Goal: Navigation & Orientation: Find specific page/section

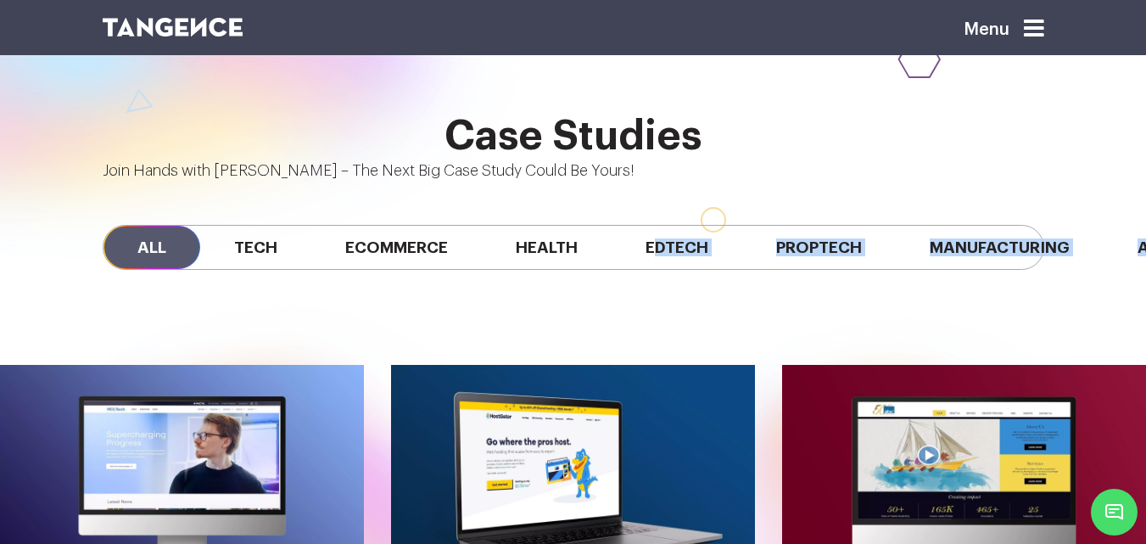
scroll to position [0, 514]
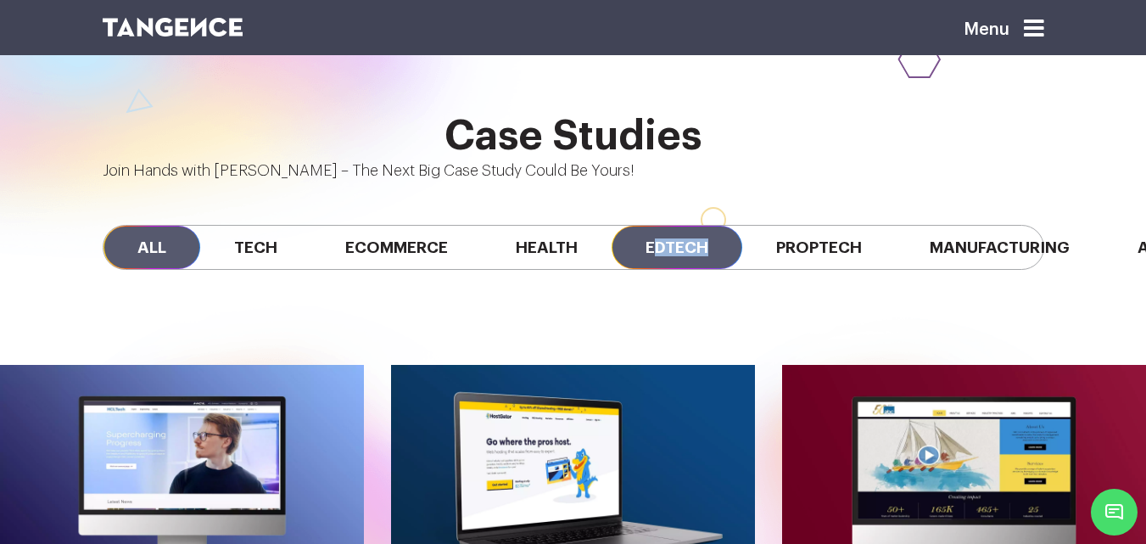
drag, startPoint x: 670, startPoint y: 173, endPoint x: 129, endPoint y: 161, distance: 541.5
click at [129, 225] on div "All Tech Ecommerce Health Edtech Proptech Manufacturing Automobile SaaS Fintech" at bounding box center [574, 247] width 942 height 45
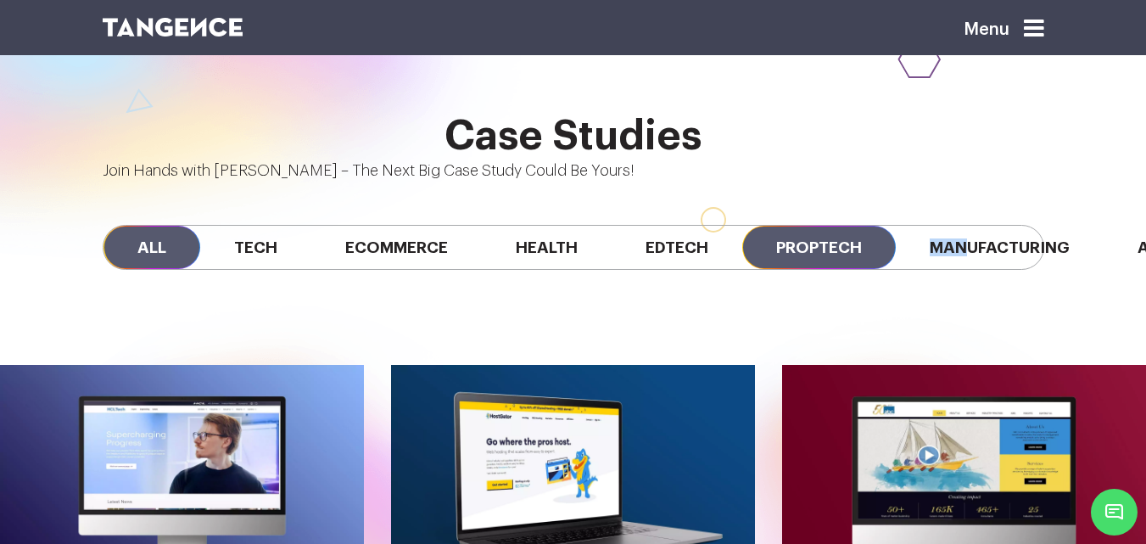
drag, startPoint x: 703, startPoint y: 176, endPoint x: 630, endPoint y: 146, distance: 79.1
click at [630, 225] on div "All Tech Ecommerce Health Edtech Proptech Manufacturing Automobile SaaS Fintech" at bounding box center [574, 247] width 942 height 45
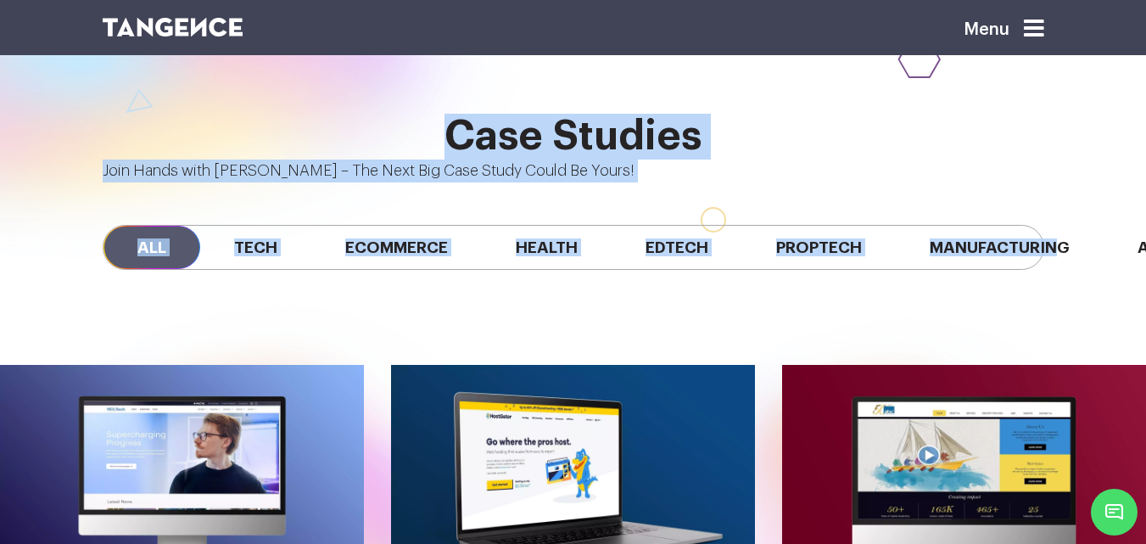
drag, startPoint x: 698, startPoint y: 177, endPoint x: 678, endPoint y: 203, distance: 32.6
click at [678, 203] on div "All Tech Ecommerce Health Edtech Proptech Manufacturing Automobile SaaS Fintech" at bounding box center [573, 247] width 967 height 130
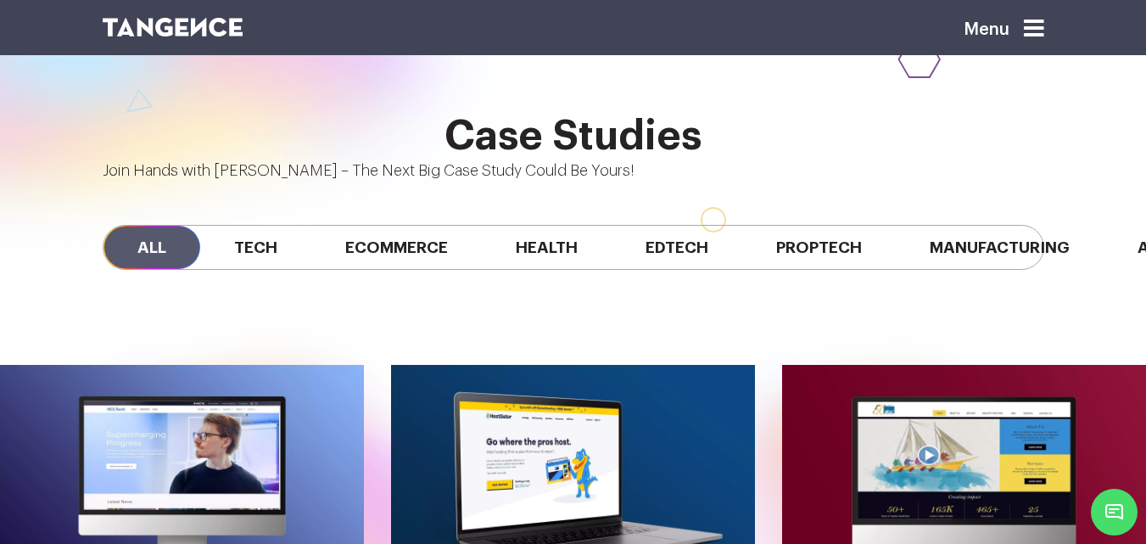
click at [551, 203] on div "All Tech Ecommerce Health Edtech Proptech Manufacturing Automobile SaaS Fintech" at bounding box center [573, 247] width 967 height 130
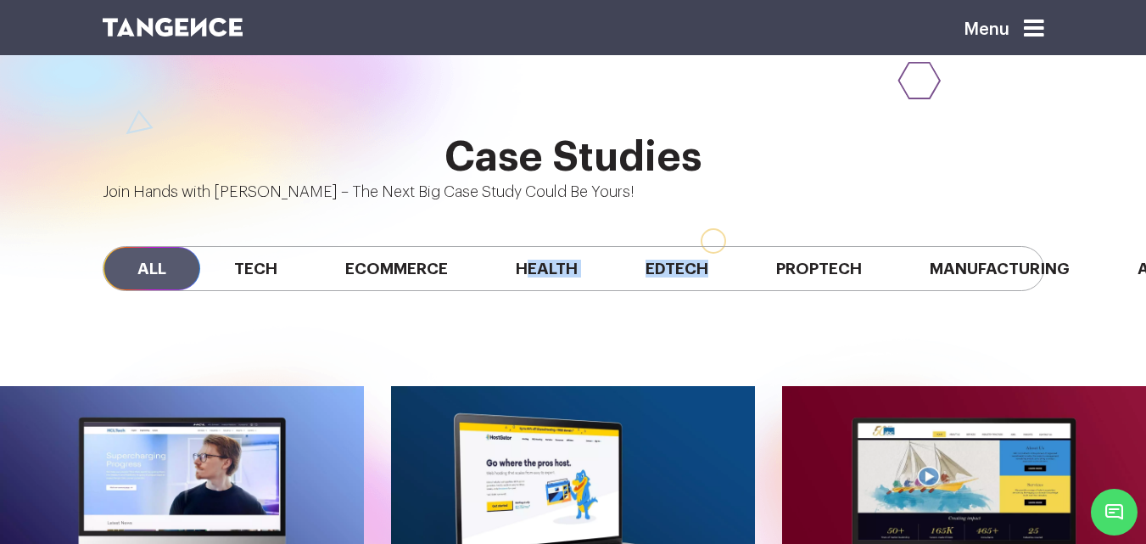
drag, startPoint x: 373, startPoint y: 198, endPoint x: 165, endPoint y: 203, distance: 208.0
click at [165, 204] on div "All Tech Ecommerce Health Edtech Proptech Manufacturing Automobile SaaS Fintech" at bounding box center [573, 269] width 967 height 130
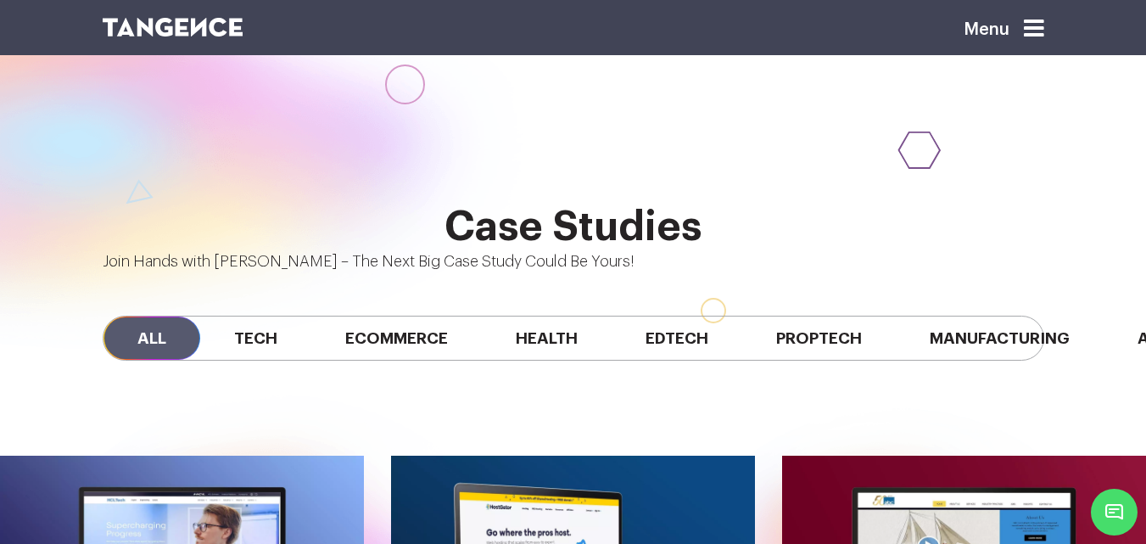
scroll to position [0, 513]
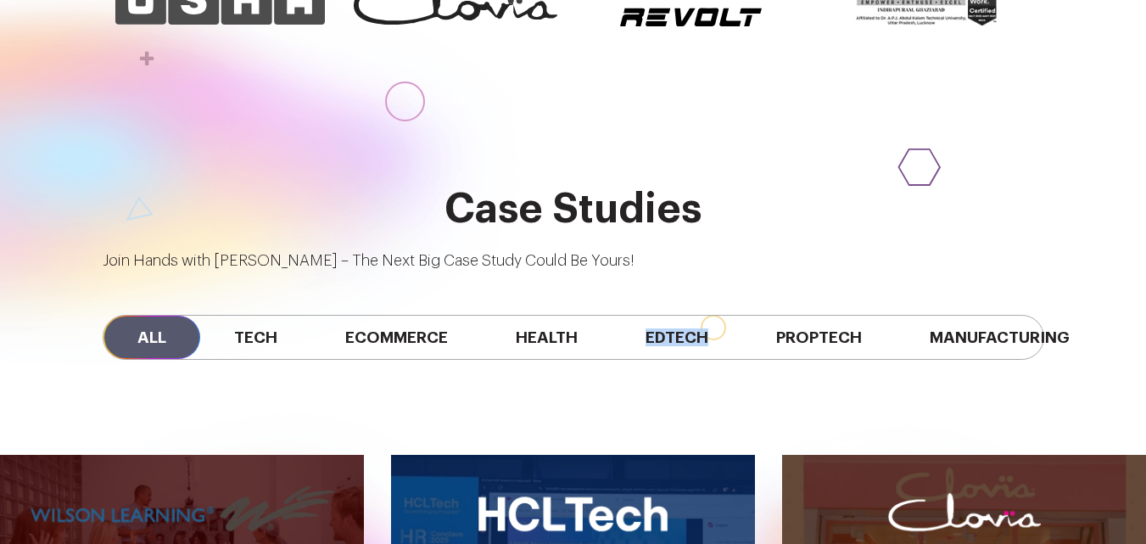
drag, startPoint x: 625, startPoint y: 270, endPoint x: 760, endPoint y: 266, distance: 135.8
click at [760, 315] on div "All Tech Ecommerce Health Edtech Proptech Manufacturing" at bounding box center [574, 337] width 942 height 45
drag, startPoint x: 760, startPoint y: 266, endPoint x: 725, endPoint y: 265, distance: 35.7
click at [725, 315] on div "All Tech Ecommerce Health Edtech Proptech Manufacturing" at bounding box center [574, 337] width 942 height 45
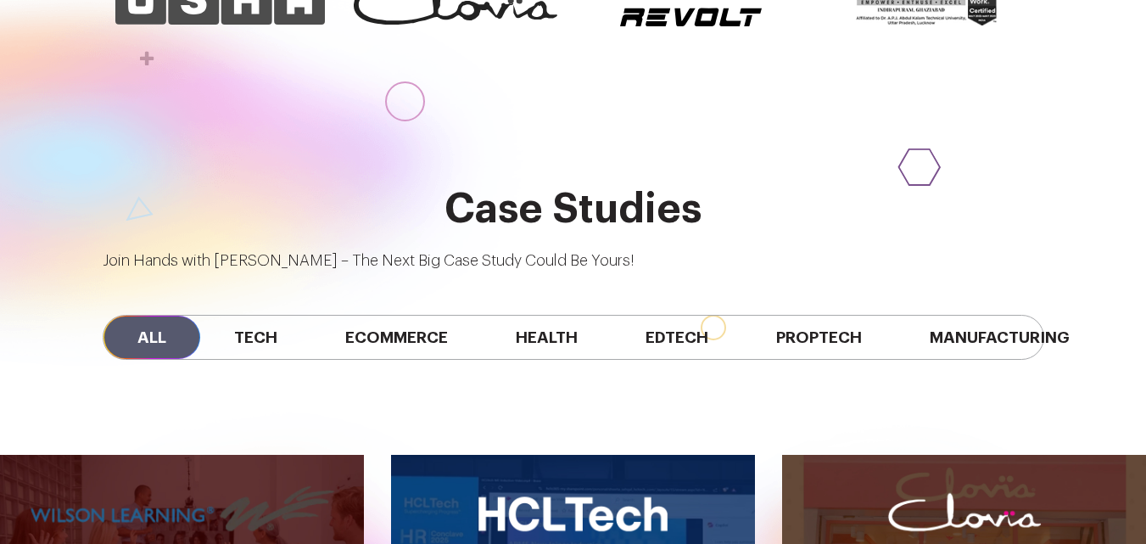
click at [904, 315] on div "All Tech Ecommerce Health Edtech Proptech Manufacturing" at bounding box center [574, 337] width 942 height 45
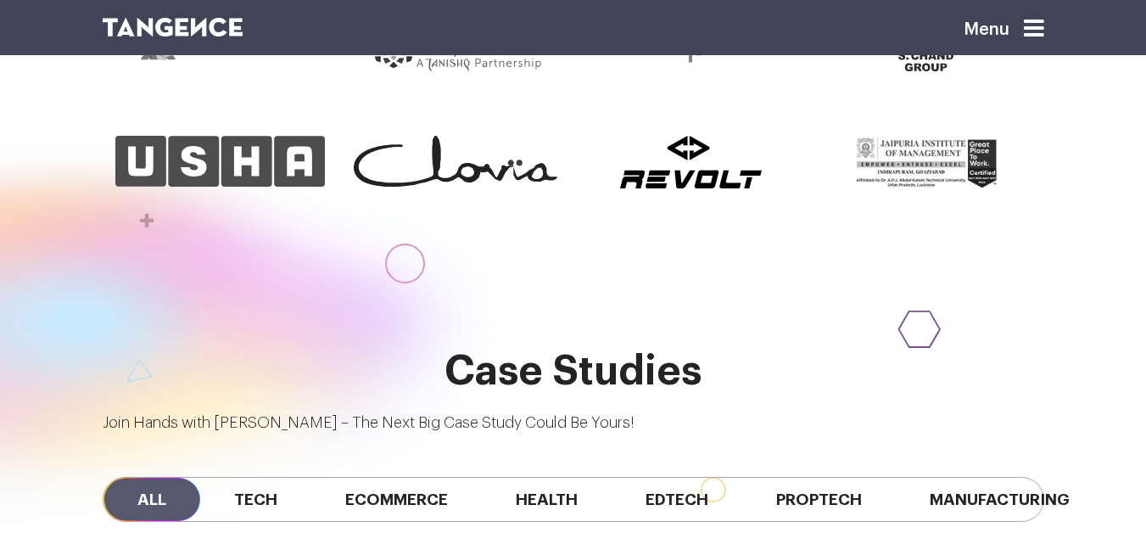
scroll to position [1116, 0]
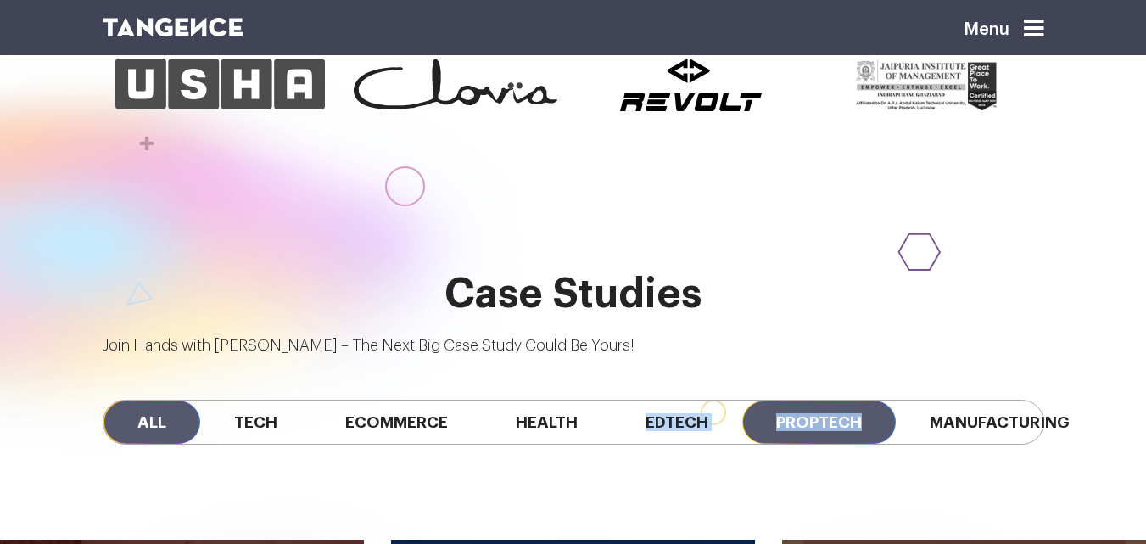
drag, startPoint x: 613, startPoint y: 351, endPoint x: 770, endPoint y: 339, distance: 158.3
click at [770, 400] on div "All Tech Ecommerce Health Edtech Proptech Manufacturing" at bounding box center [574, 422] width 942 height 45
click at [740, 400] on div "All Tech Ecommerce Health Edtech Proptech Manufacturing" at bounding box center [574, 422] width 942 height 45
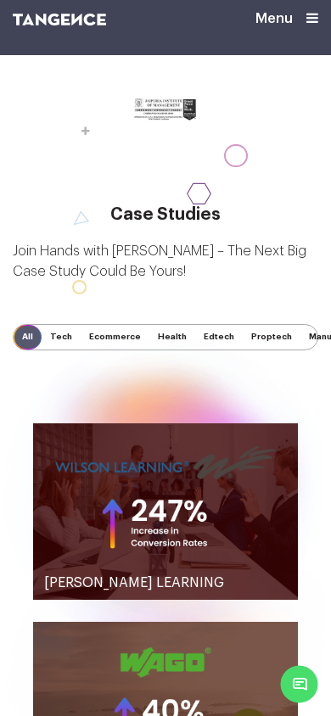
scroll to position [787, 0]
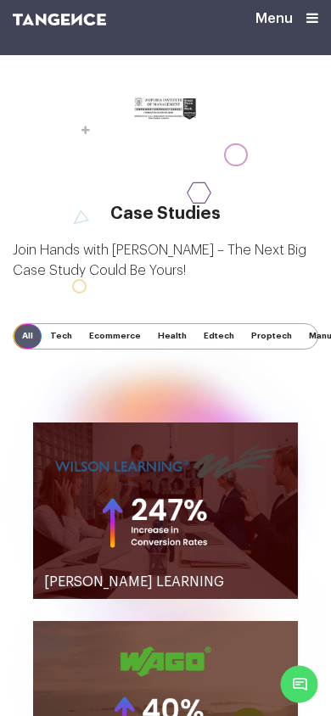
click at [81, 345] on span "Tech" at bounding box center [61, 336] width 39 height 25
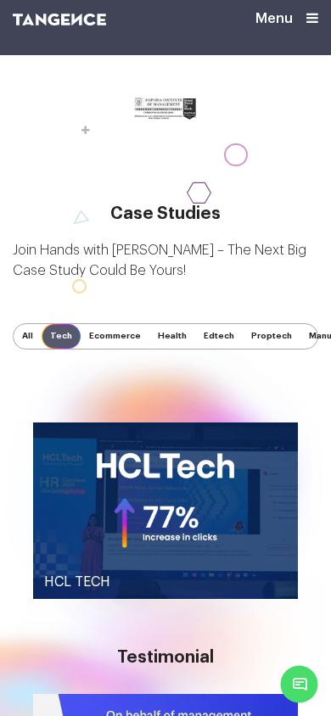
click at [116, 345] on span "Ecommerce" at bounding box center [115, 336] width 69 height 25
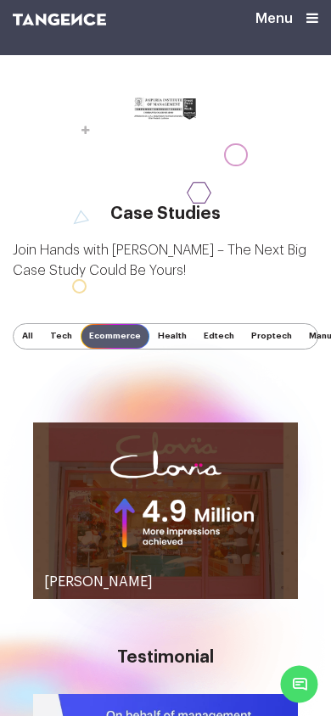
click at [204, 343] on span "Edtech" at bounding box center [219, 336] width 48 height 25
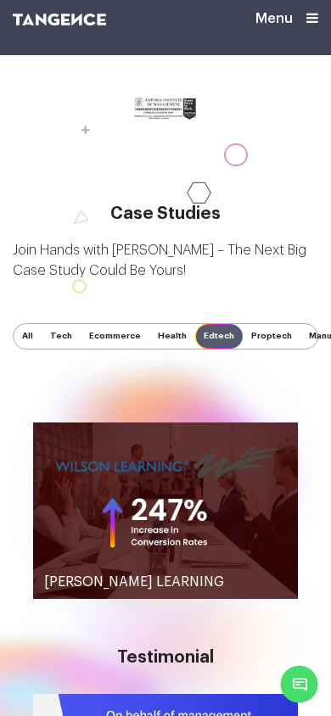
click at [266, 346] on span "Proptech" at bounding box center [272, 336] width 58 height 25
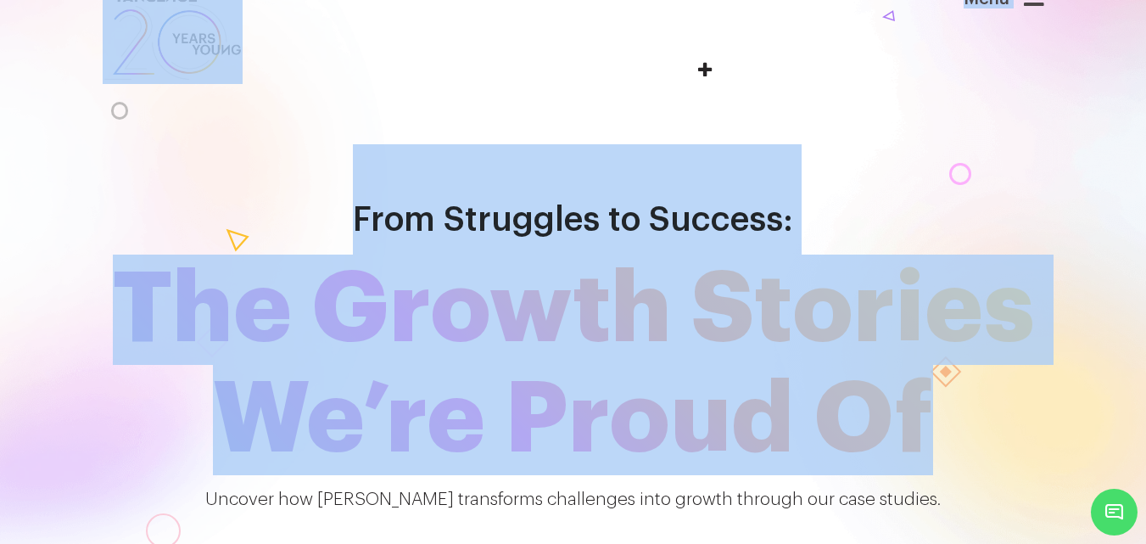
scroll to position [0, 0]
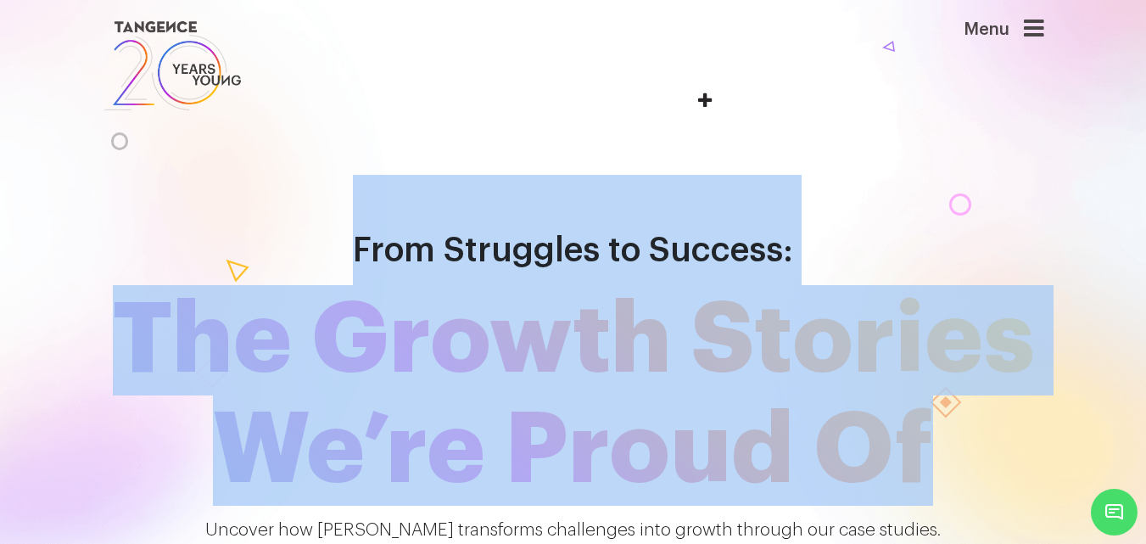
drag, startPoint x: 870, startPoint y: 325, endPoint x: 303, endPoint y: 162, distance: 589.8
click at [303, 175] on h1 "From Struggles to Success: The Growth Stories We’re Proud Of" at bounding box center [573, 340] width 967 height 331
click at [598, 305] on span "The Growth Stories We’re Proud Of" at bounding box center [573, 395] width 967 height 221
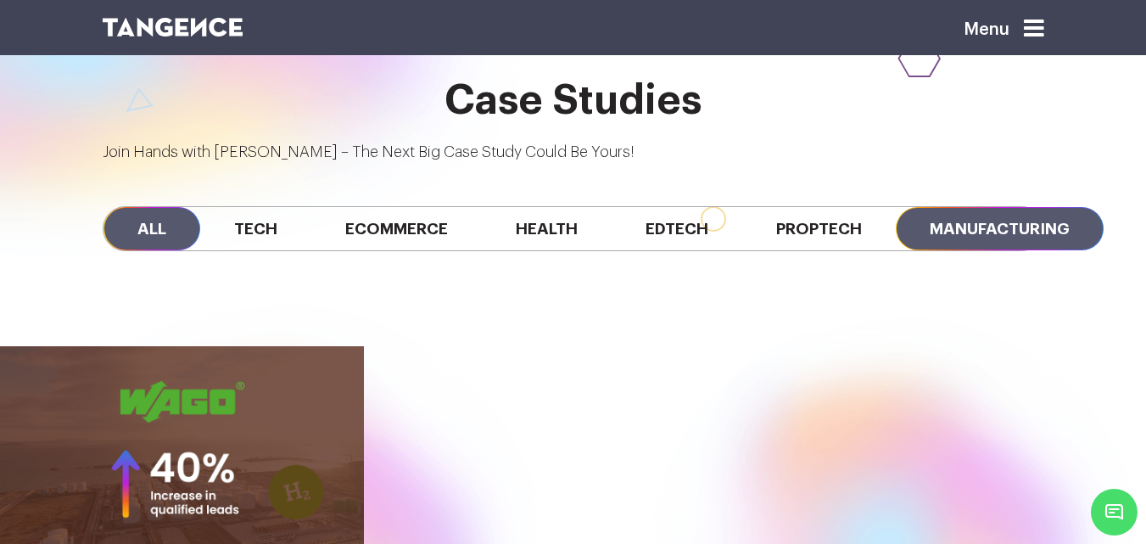
click at [144, 207] on span "All" at bounding box center [152, 228] width 97 height 43
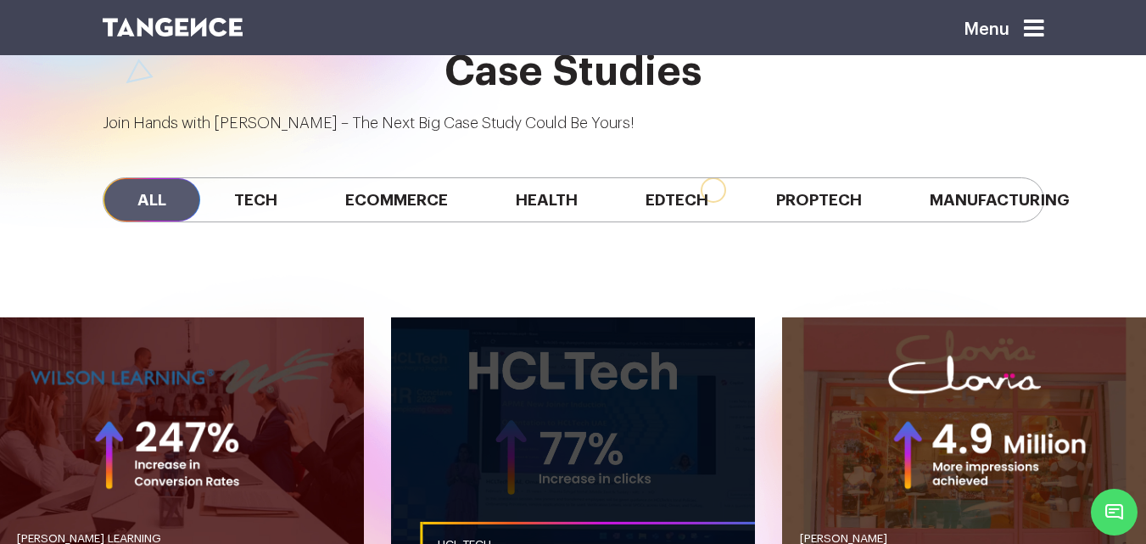
scroll to position [1308, 0]
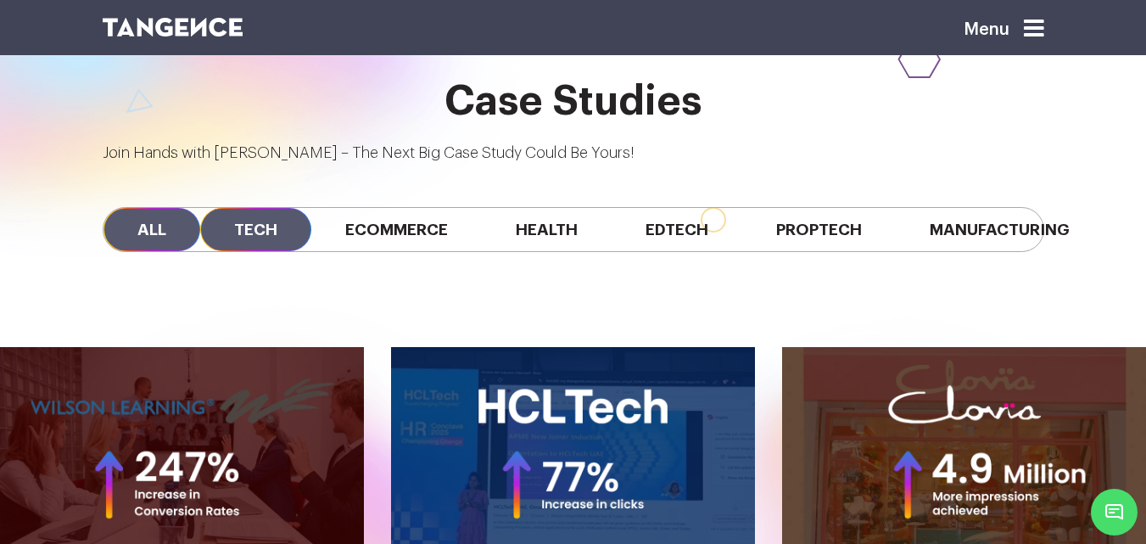
click at [235, 208] on span "Tech" at bounding box center [255, 229] width 111 height 43
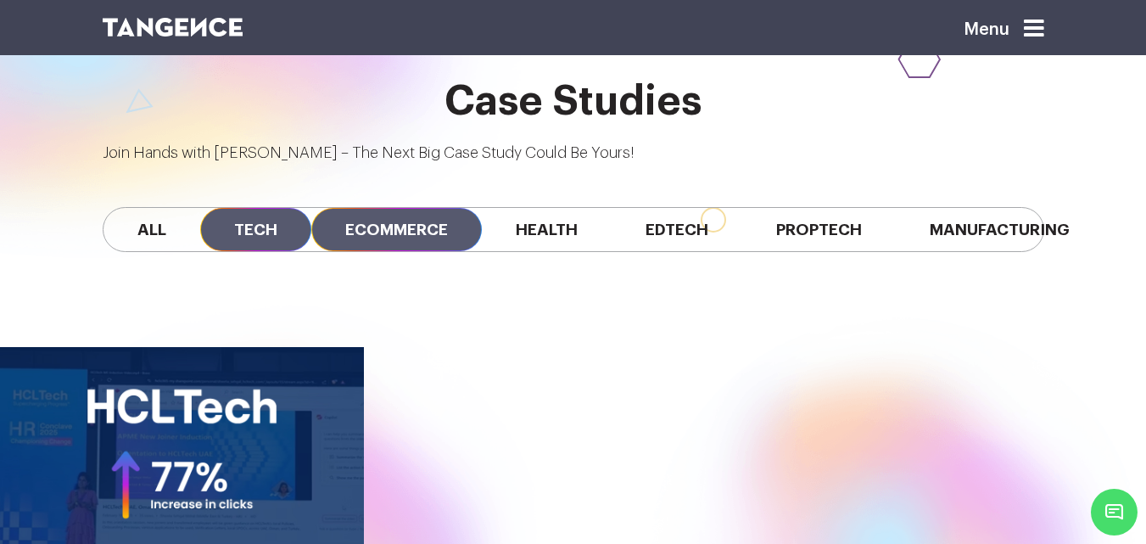
click at [398, 208] on span "Ecommerce" at bounding box center [396, 229] width 171 height 43
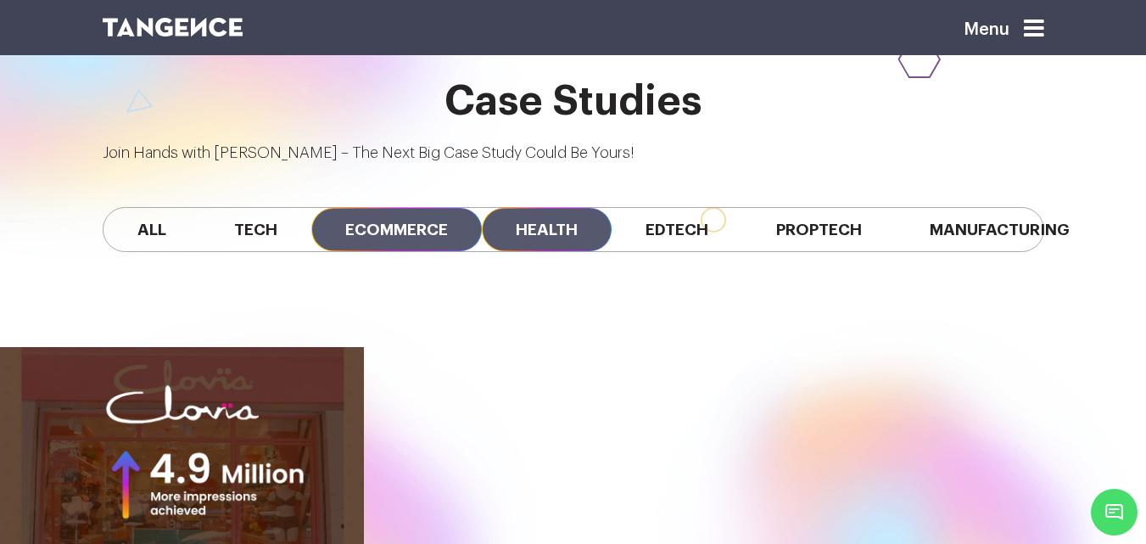
click at [554, 208] on span "Health" at bounding box center [547, 229] width 130 height 43
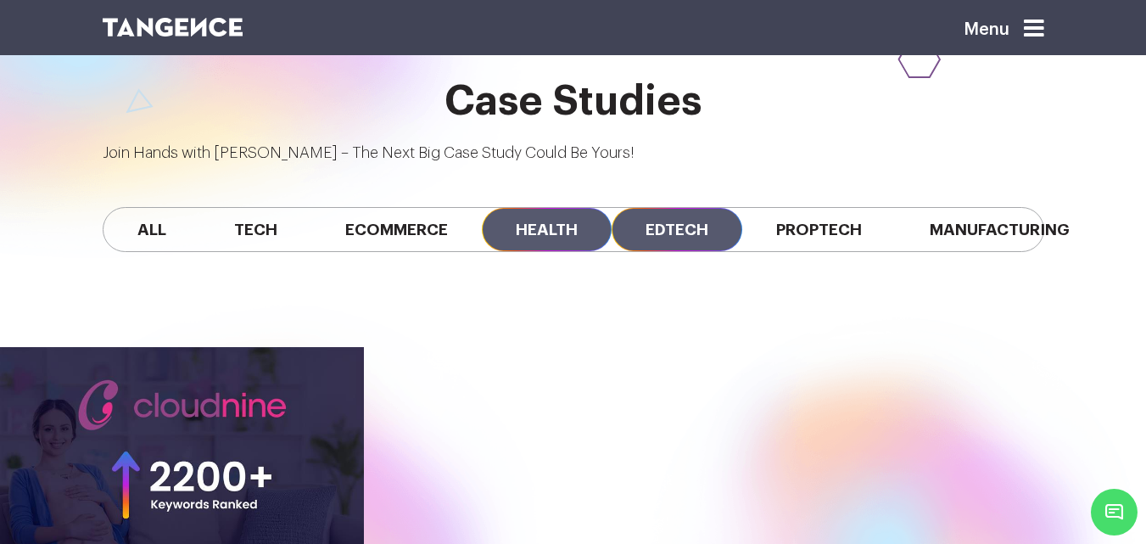
click at [736, 208] on span "Edtech" at bounding box center [677, 229] width 131 height 43
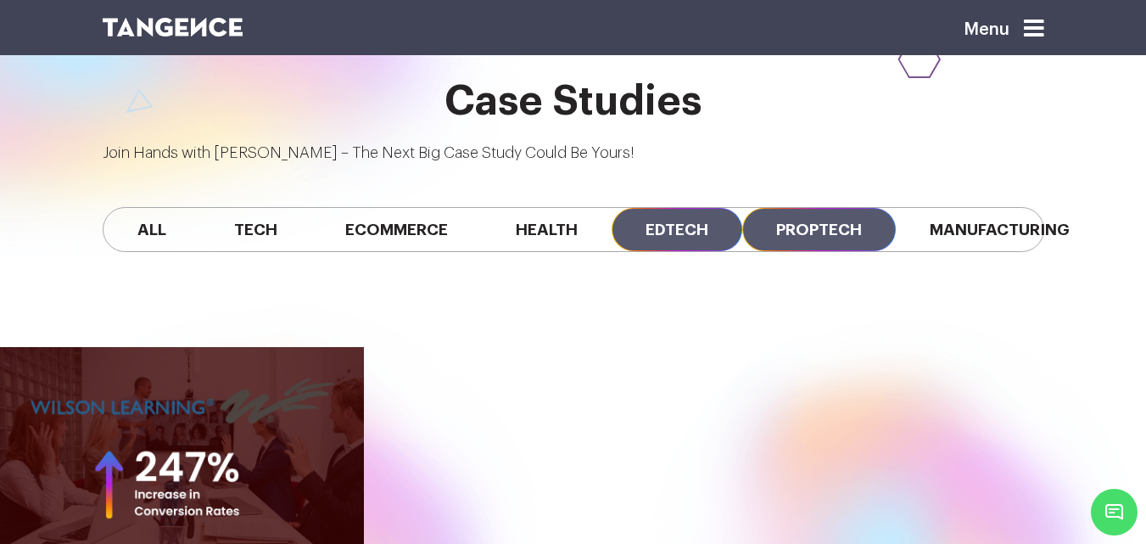
click at [795, 208] on span "Proptech" at bounding box center [819, 229] width 154 height 43
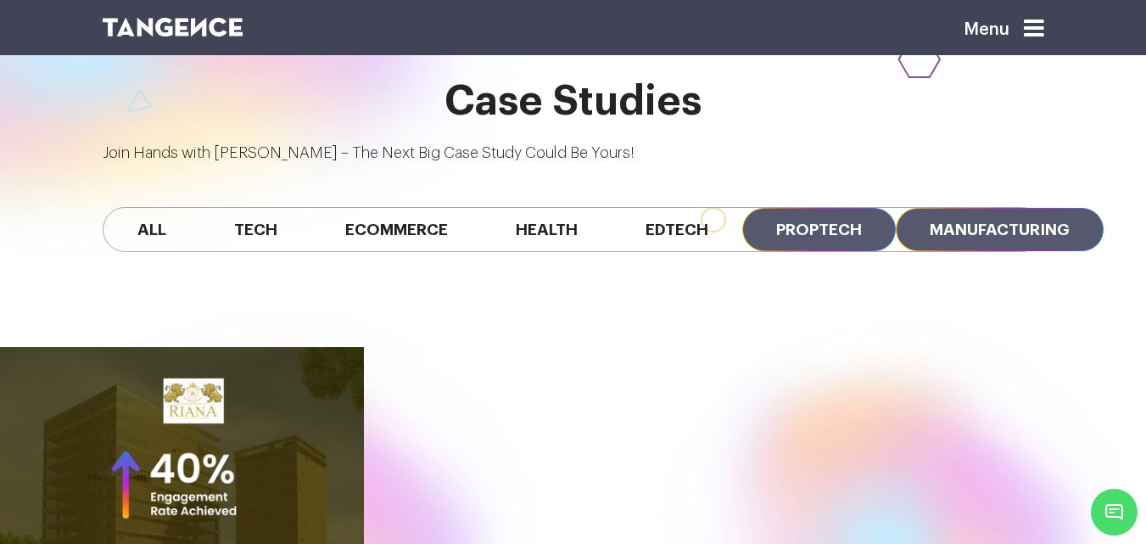
click at [984, 208] on span "Manufacturing" at bounding box center [1000, 229] width 208 height 43
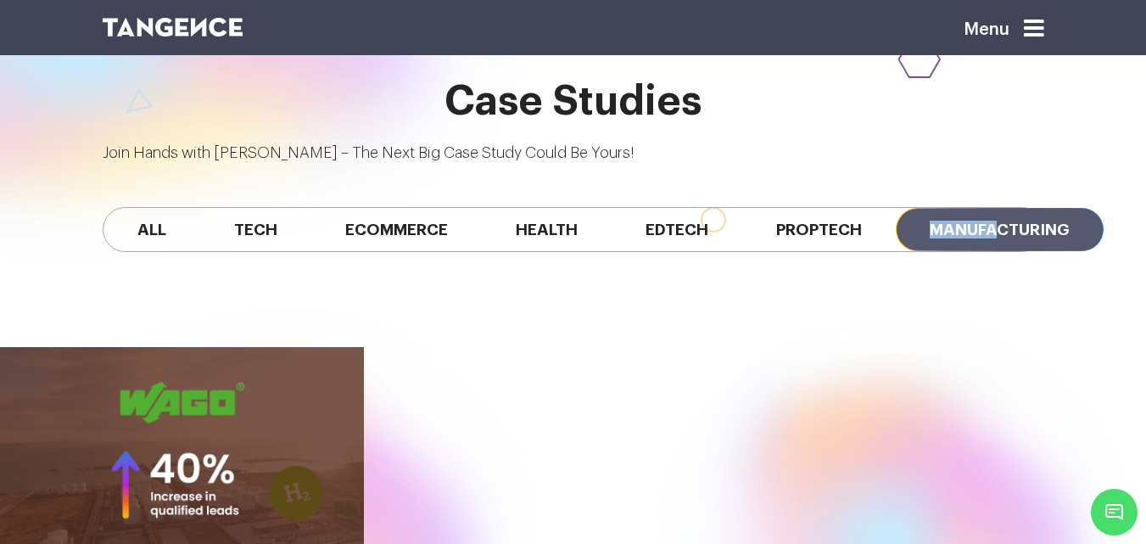
drag, startPoint x: 914, startPoint y: 159, endPoint x: 1019, endPoint y: 154, distance: 105.3
click at [1019, 207] on div "All Tech Ecommerce Health Edtech Proptech Manufacturing" at bounding box center [574, 229] width 942 height 45
click at [924, 165] on div "All Tech Ecommerce Health Edtech Proptech Manufacturing" at bounding box center [573, 230] width 967 height 130
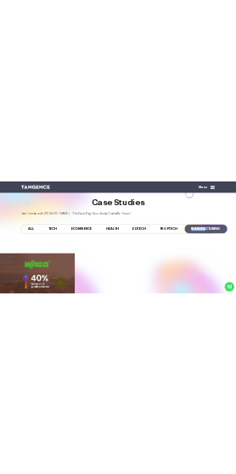
scroll to position [0, 89]
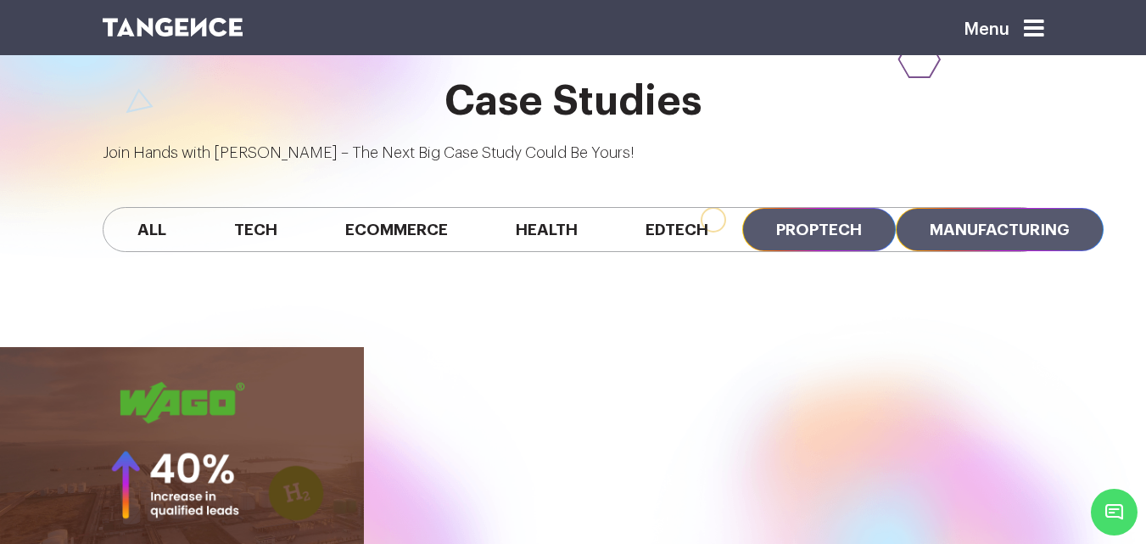
click at [766, 208] on span "Proptech" at bounding box center [819, 229] width 154 height 43
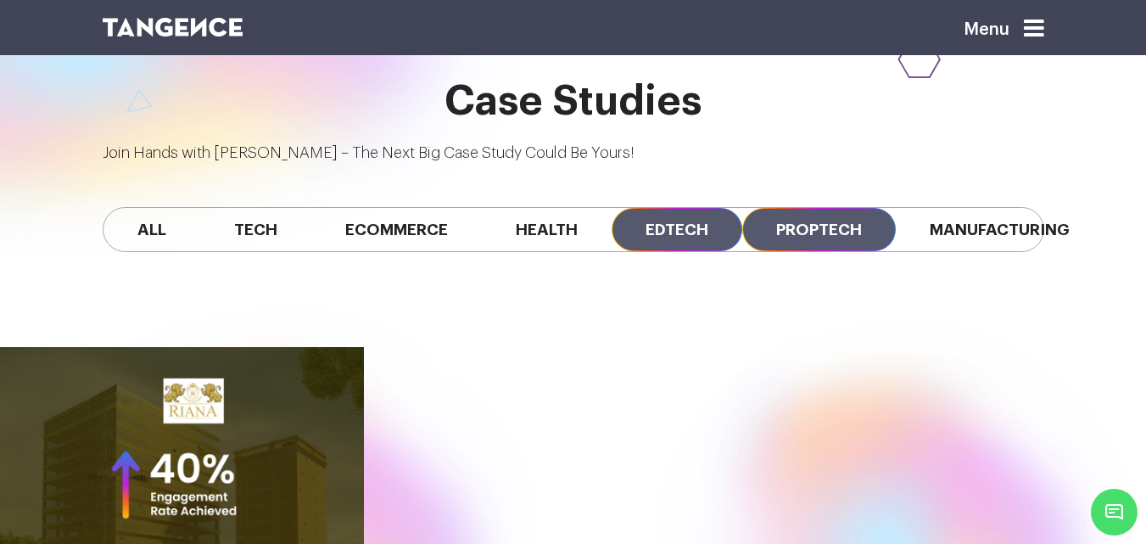
click at [614, 208] on span "Edtech" at bounding box center [677, 229] width 131 height 43
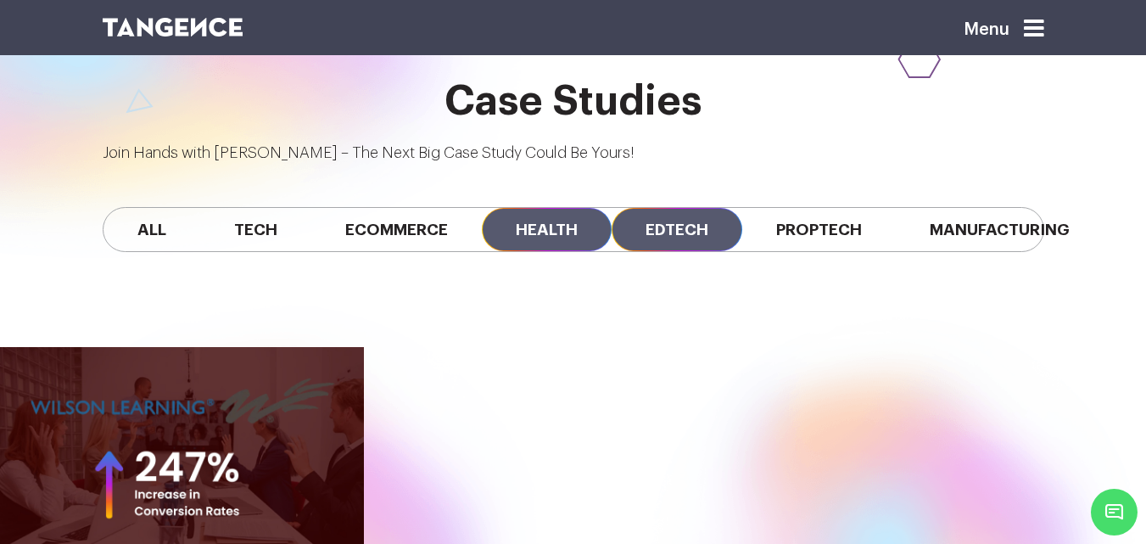
click at [482, 208] on span "Health" at bounding box center [547, 229] width 130 height 43
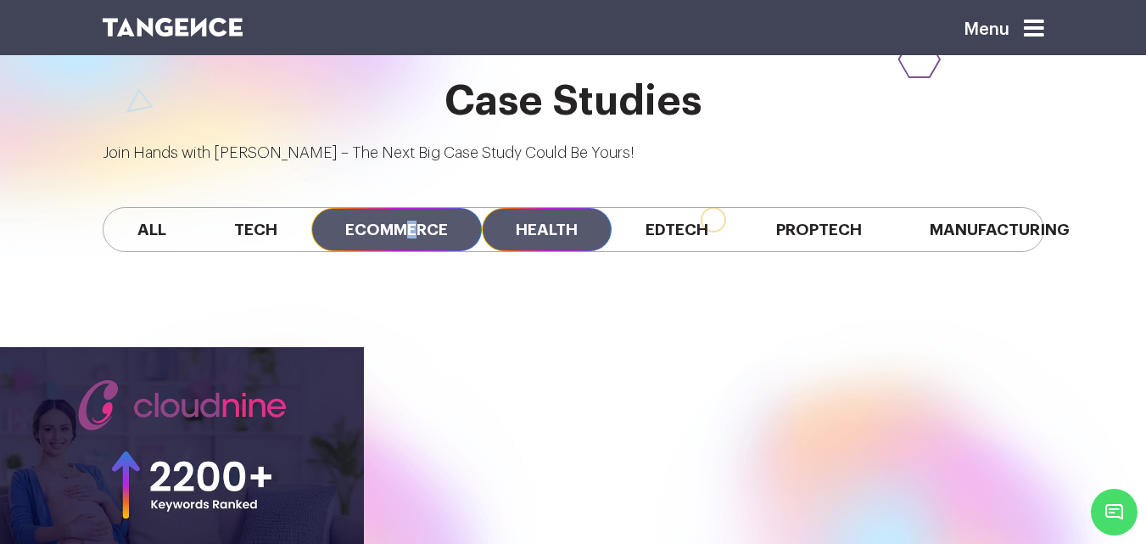
click at [328, 208] on span "Ecommerce" at bounding box center [396, 229] width 171 height 43
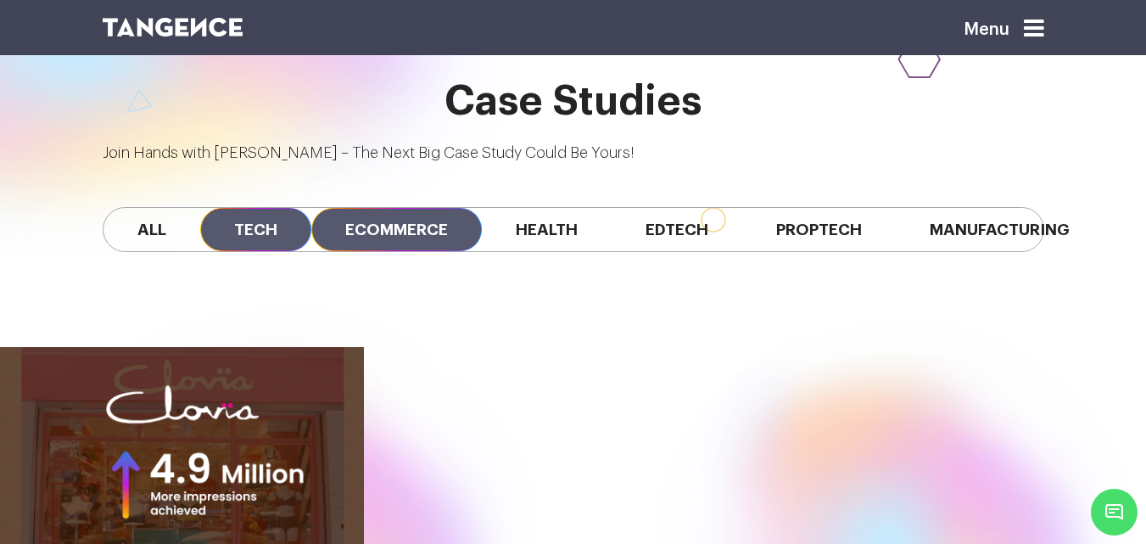
click at [200, 208] on span "Tech" at bounding box center [255, 229] width 111 height 43
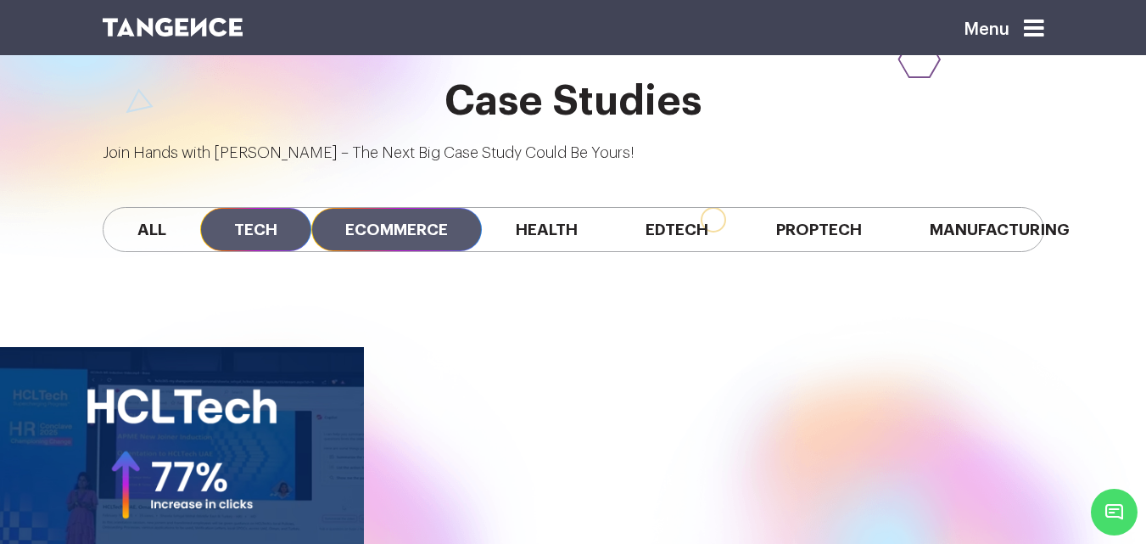
click at [329, 208] on span "Ecommerce" at bounding box center [396, 229] width 171 height 43
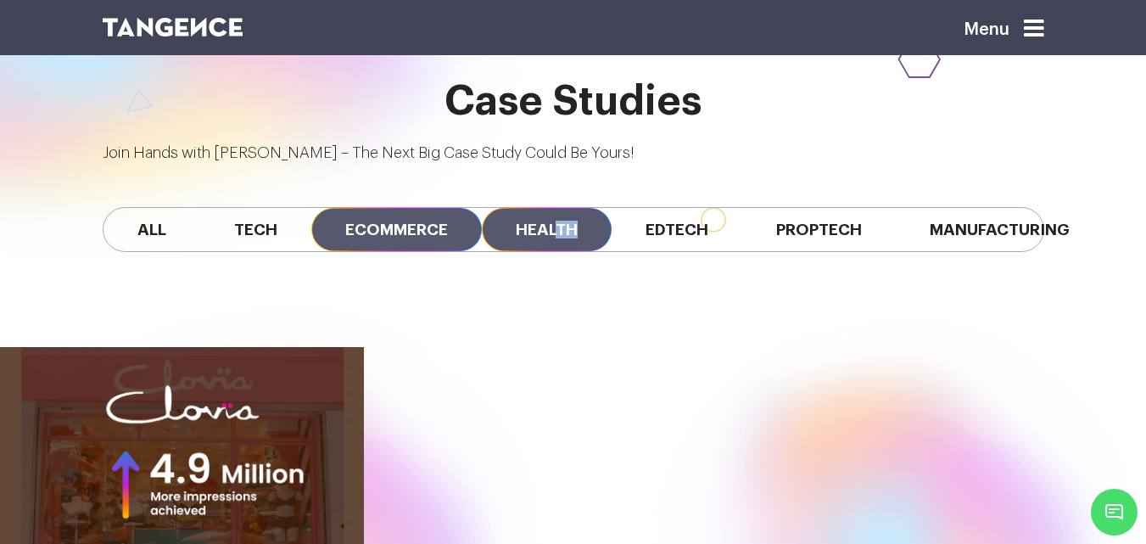
click at [497, 208] on span "Health" at bounding box center [547, 229] width 130 height 43
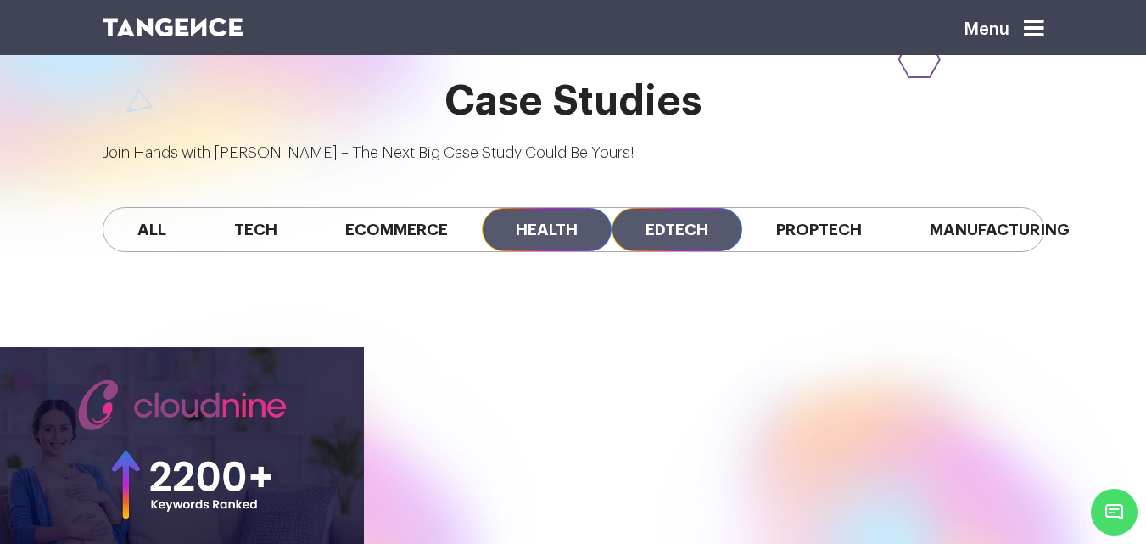
click at [612, 208] on span "Edtech" at bounding box center [677, 229] width 131 height 43
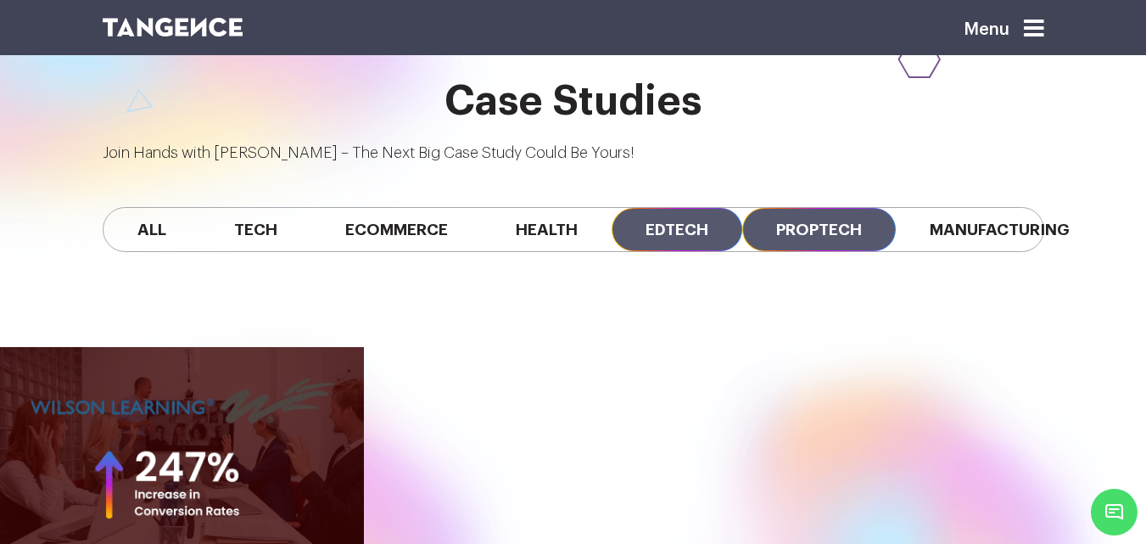
click at [742, 208] on span "Proptech" at bounding box center [819, 229] width 154 height 43
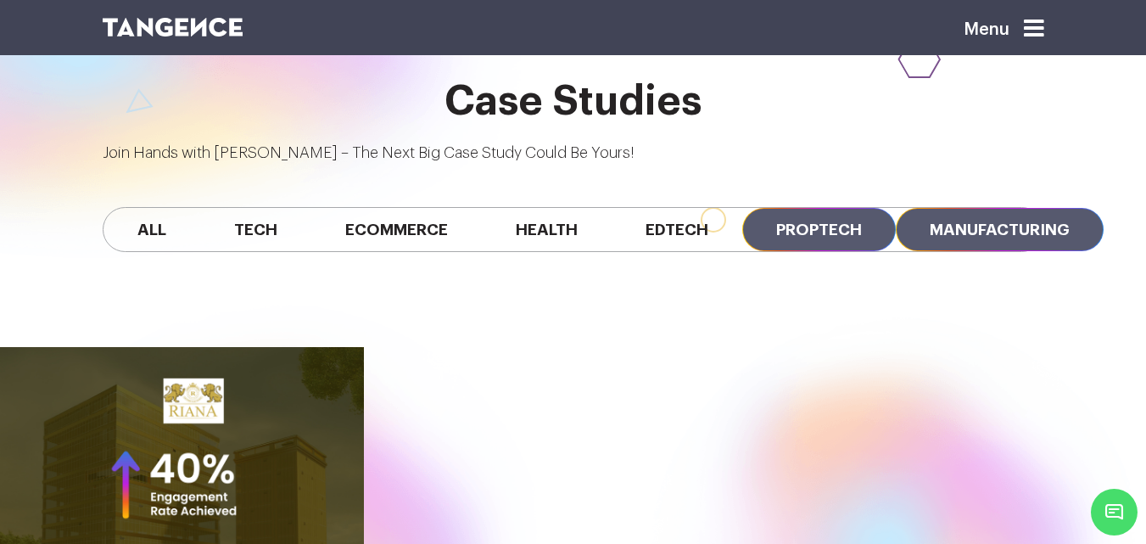
click at [947, 208] on span "Manufacturing" at bounding box center [1000, 229] width 208 height 43
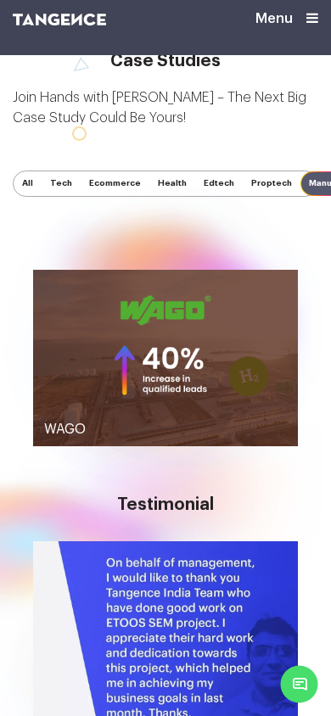
scroll to position [685, 0]
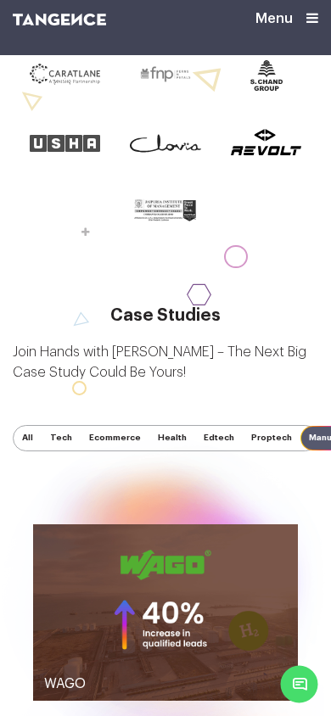
click at [31, 448] on span "All" at bounding box center [28, 438] width 28 height 25
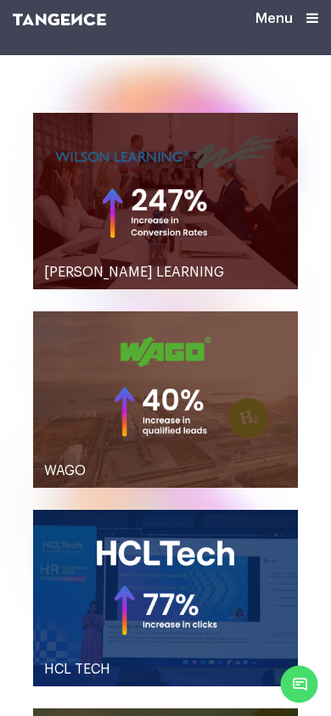
scroll to position [1194, 0]
